Goal: Task Accomplishment & Management: Manage account settings

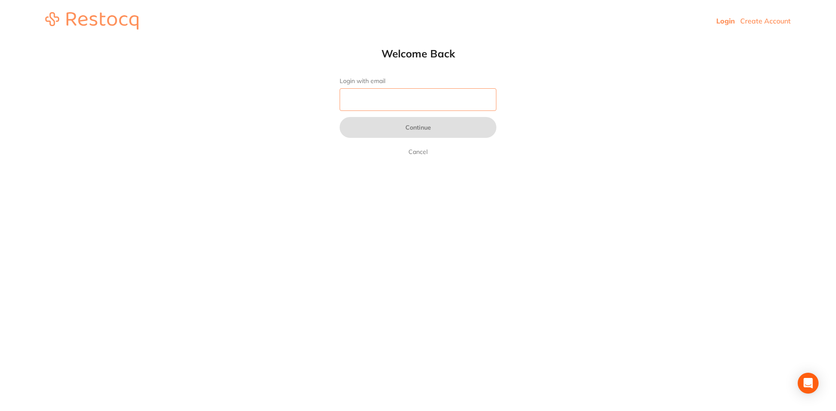
click at [357, 106] on input "Login with email" at bounding box center [417, 99] width 157 height 23
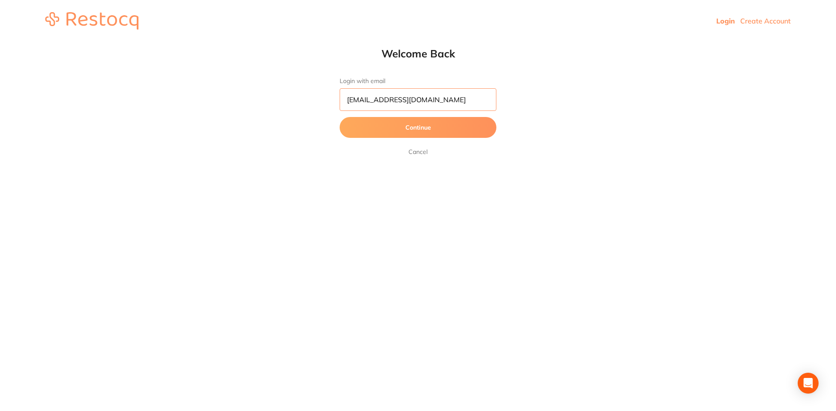
type input "[EMAIL_ADDRESS][DOMAIN_NAME]"
click at [339, 117] on button "Continue" at bounding box center [417, 127] width 157 height 21
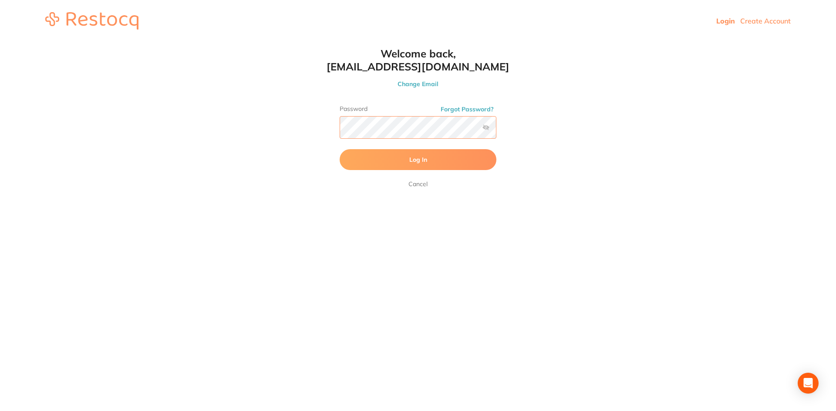
click at [339, 149] on button "Log In" at bounding box center [417, 159] width 157 height 21
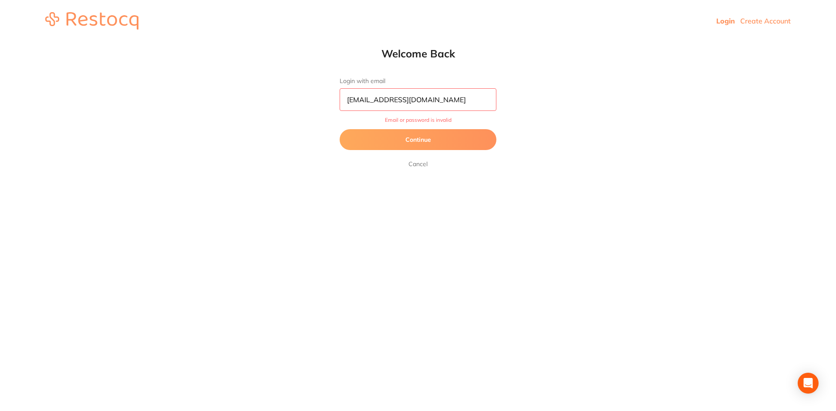
click at [433, 144] on button "Continue" at bounding box center [417, 139] width 157 height 21
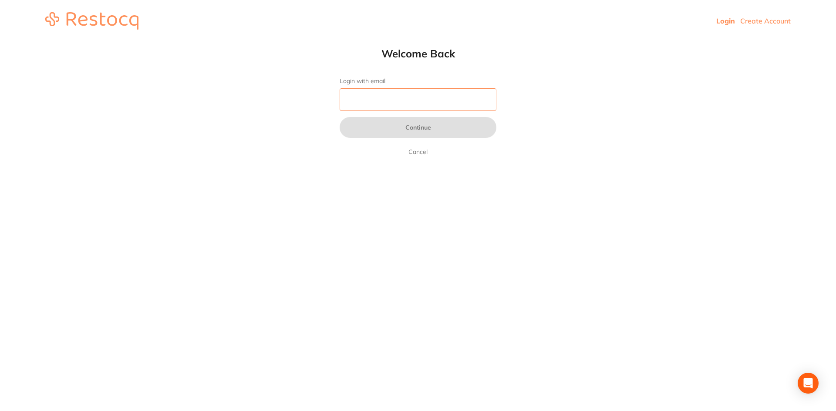
click at [357, 103] on input "Login with email" at bounding box center [417, 99] width 157 height 23
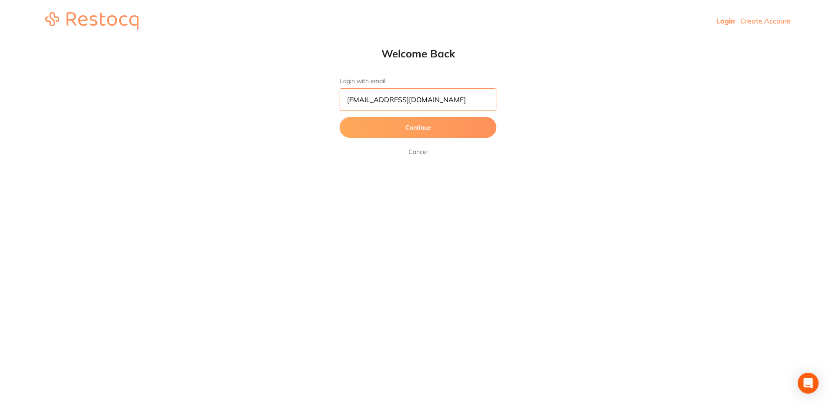
type input "[EMAIL_ADDRESS][DOMAIN_NAME]"
click at [366, 124] on button "Continue" at bounding box center [417, 127] width 157 height 21
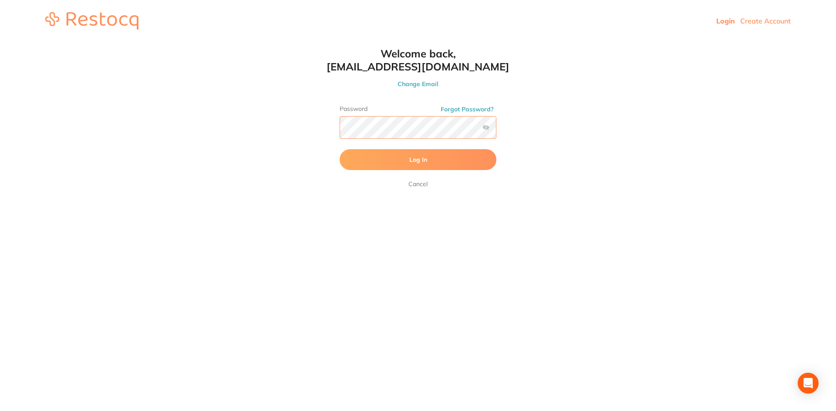
click at [339, 149] on button "Log In" at bounding box center [417, 159] width 157 height 21
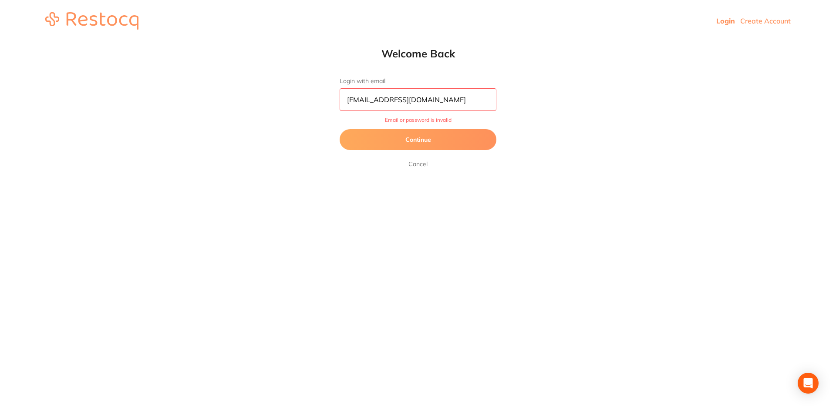
click at [399, 136] on button "Continue" at bounding box center [417, 139] width 157 height 21
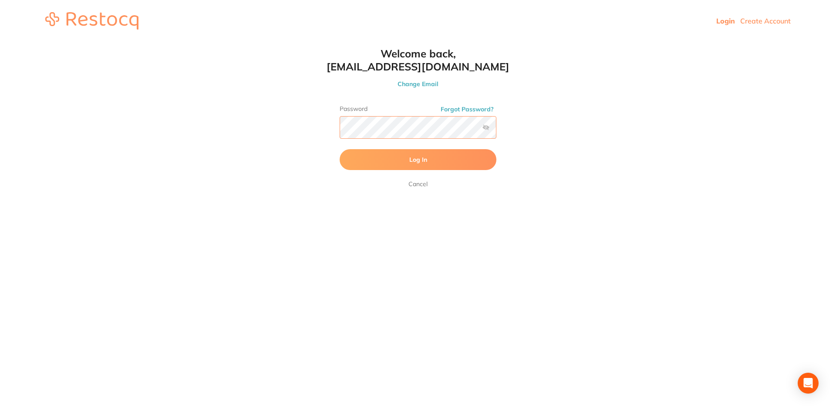
click at [339, 149] on button "Log In" at bounding box center [417, 159] width 157 height 21
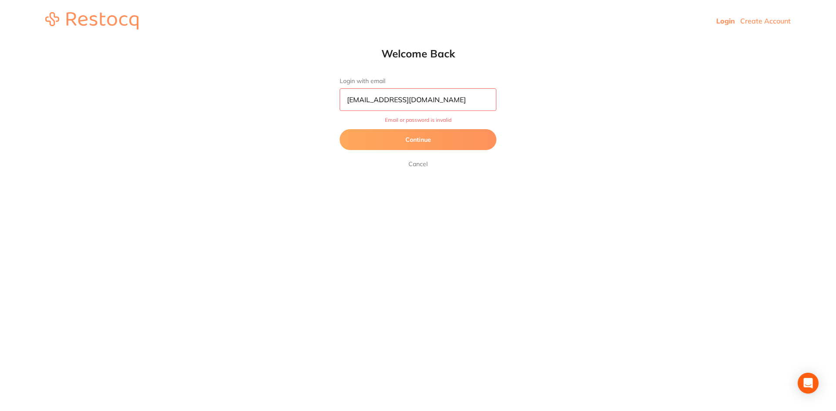
click at [408, 138] on button "Continue" at bounding box center [417, 139] width 157 height 21
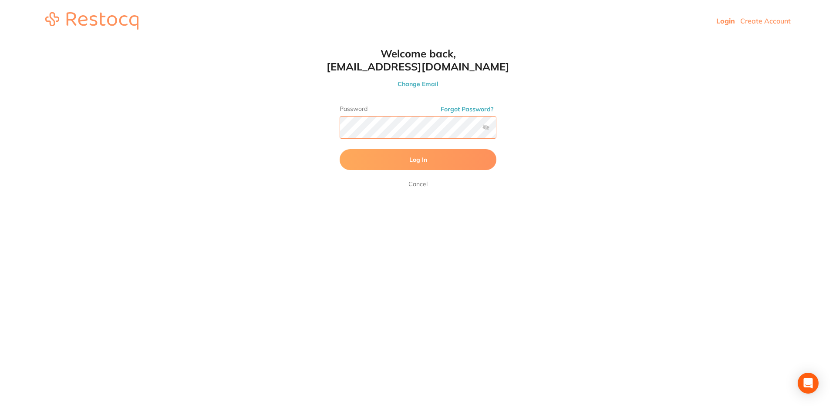
click at [339, 149] on button "Log In" at bounding box center [417, 159] width 157 height 21
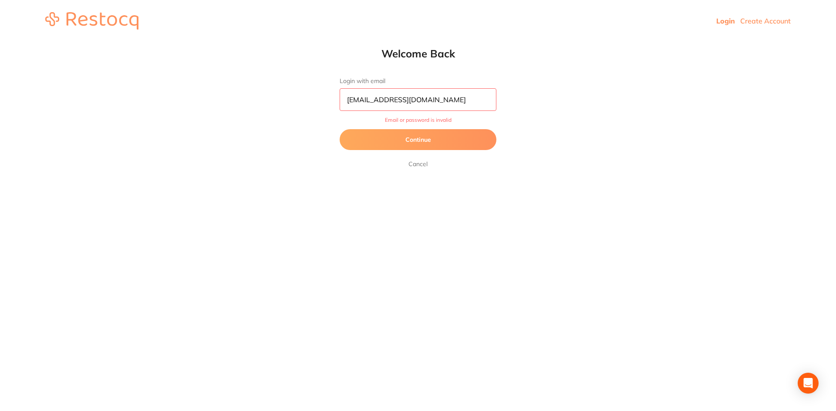
click at [416, 142] on button "Continue" at bounding box center [417, 139] width 157 height 21
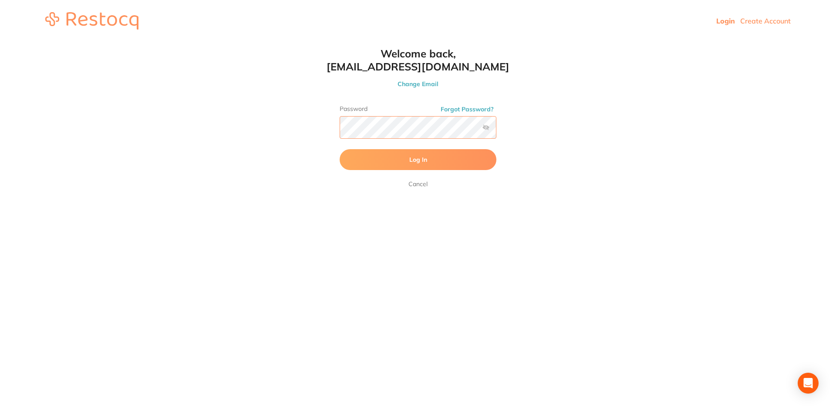
scroll to position [0, 0]
click at [296, 42] on html "Login Create Account Welcome Back Login with email [EMAIL_ADDRESS][DOMAIN_NAME]…" at bounding box center [418, 21] width 836 height 42
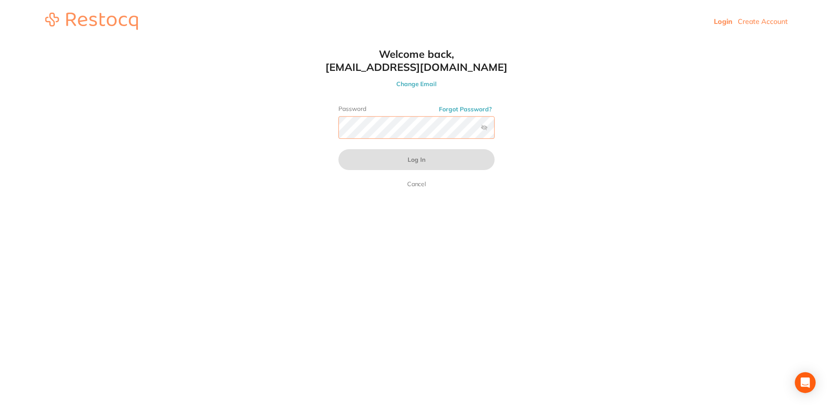
scroll to position [0, 0]
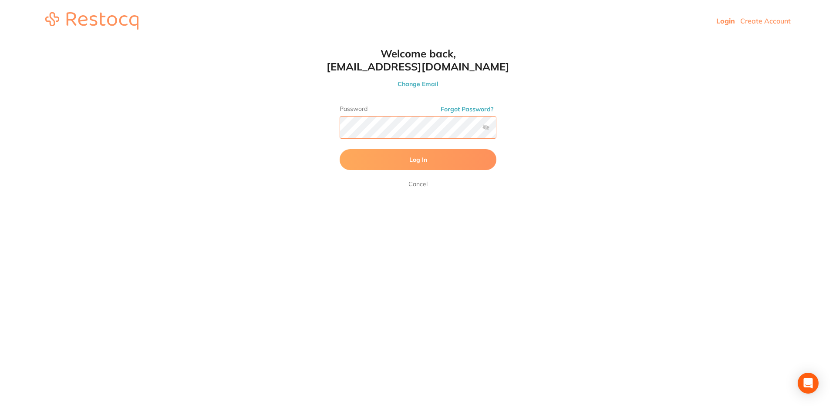
click at [339, 149] on button "Log In" at bounding box center [417, 159] width 157 height 21
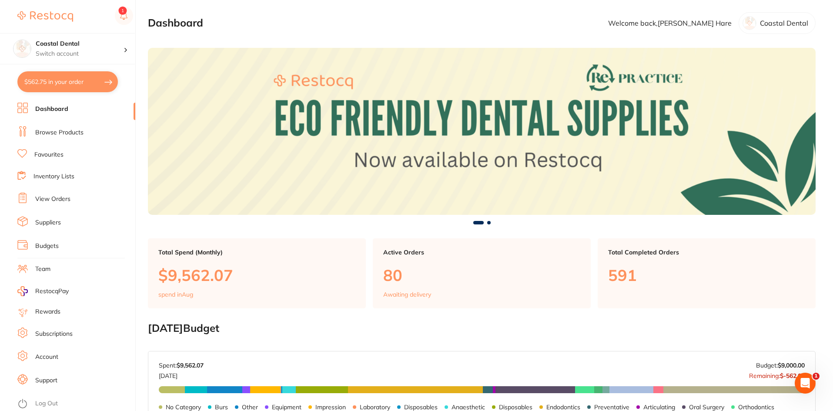
click at [53, 157] on link "Favourites" at bounding box center [48, 155] width 29 height 9
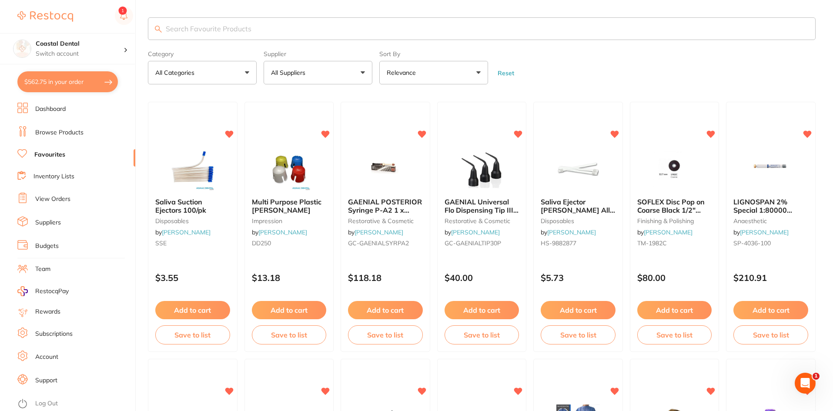
click at [208, 27] on input "search" at bounding box center [482, 28] width 668 height 23
click at [61, 199] on link "View Orders" at bounding box center [52, 199] width 35 height 9
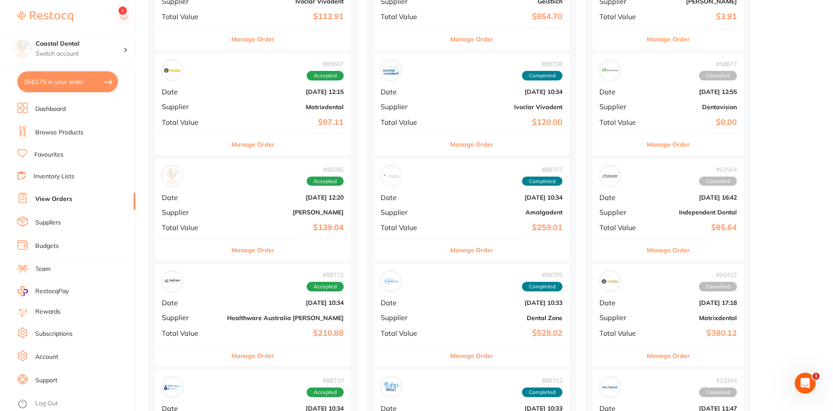
click at [249, 251] on button "Manage Order" at bounding box center [253, 250] width 43 height 21
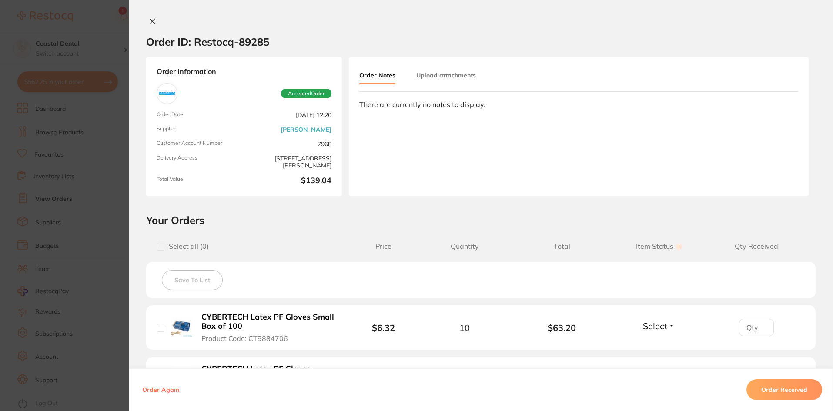
click at [151, 20] on icon at bounding box center [152, 21] width 5 height 5
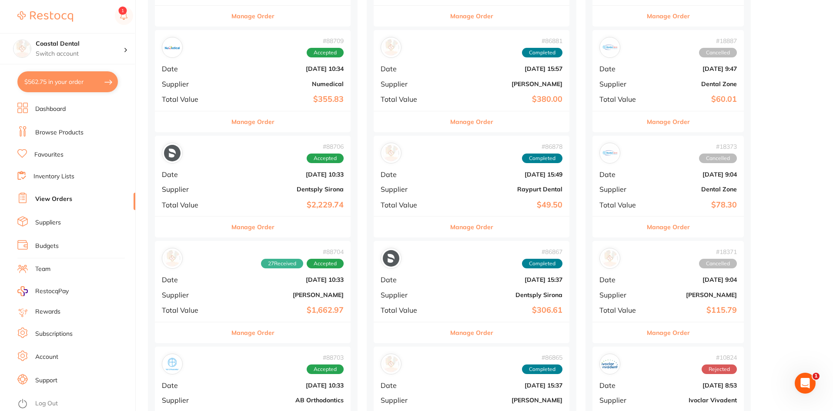
scroll to position [653, 0]
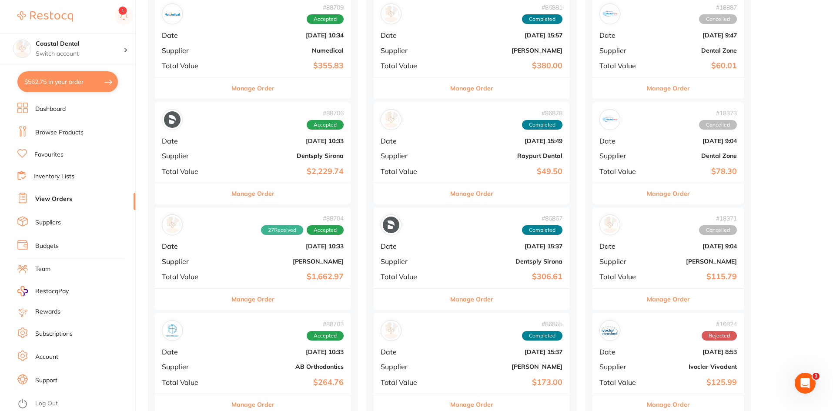
click at [242, 301] on button "Manage Order" at bounding box center [253, 299] width 43 height 21
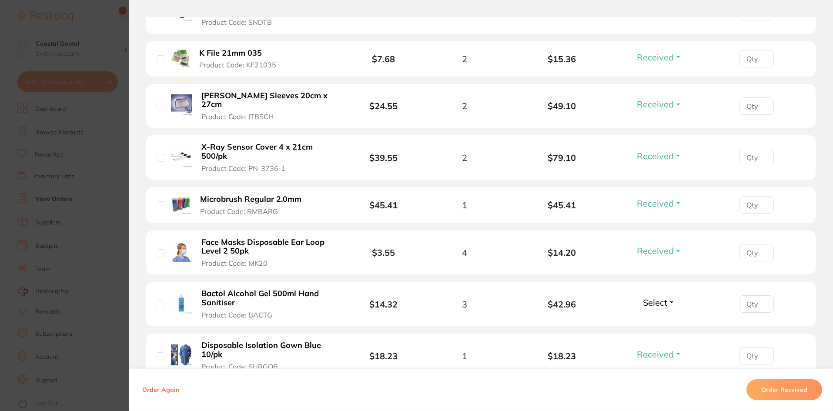
scroll to position [1350, 0]
click at [672, 299] on button "Select" at bounding box center [659, 304] width 37 height 11
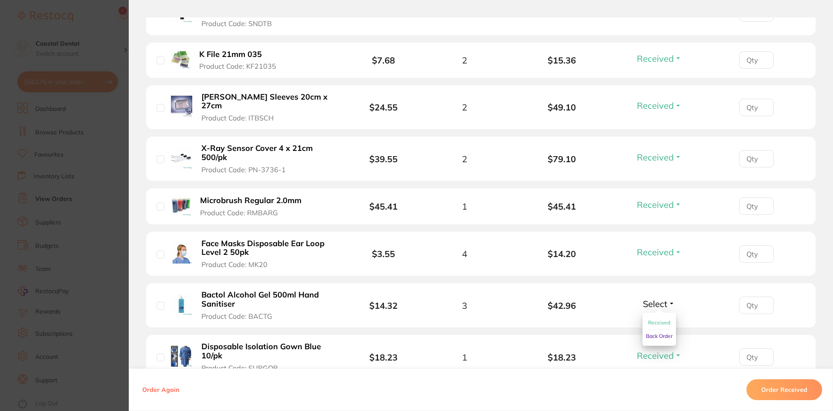
click at [661, 319] on span "Received" at bounding box center [659, 322] width 22 height 7
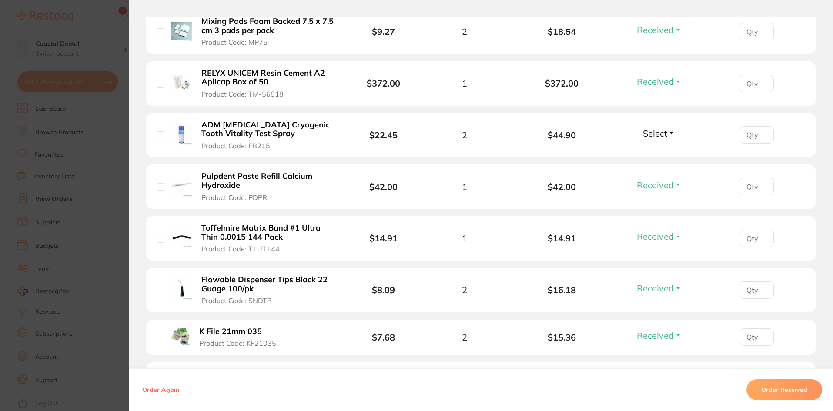
scroll to position [914, 0]
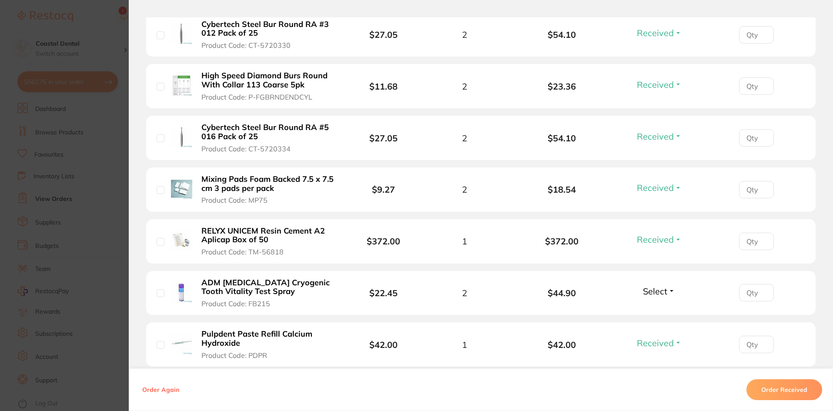
click at [670, 286] on button "Select" at bounding box center [659, 291] width 37 height 11
click at [661, 307] on span "Received" at bounding box center [659, 310] width 22 height 7
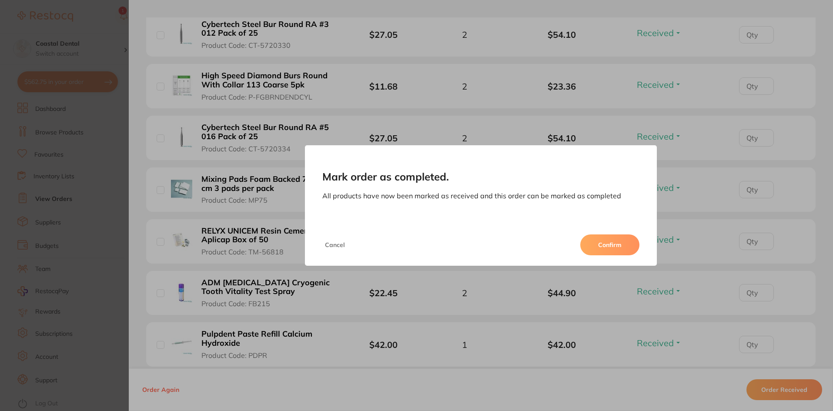
click at [618, 245] on button "Confirm" at bounding box center [610, 245] width 59 height 21
